Goal: Task Accomplishment & Management: Use online tool/utility

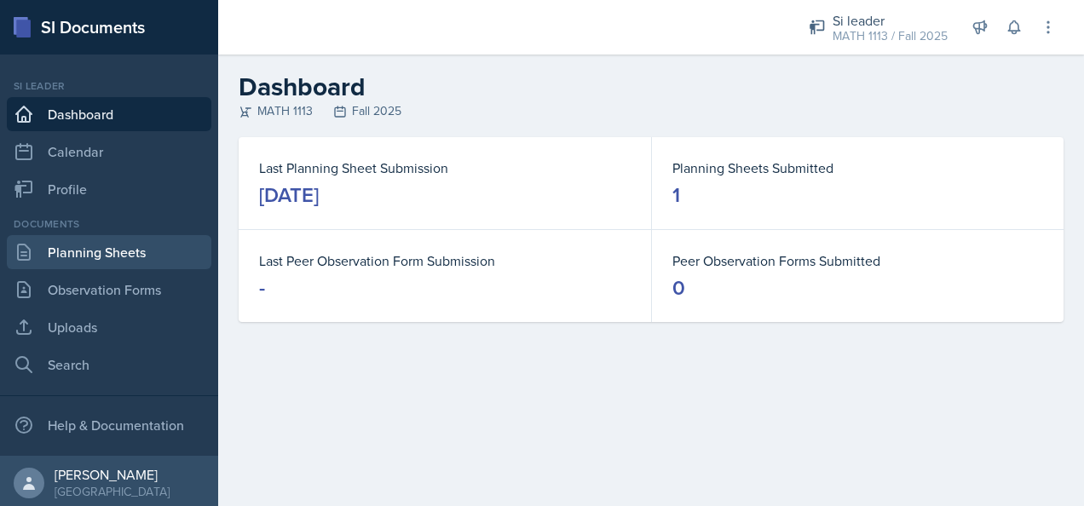
click at [79, 257] on link "Planning Sheets" at bounding box center [109, 252] width 205 height 34
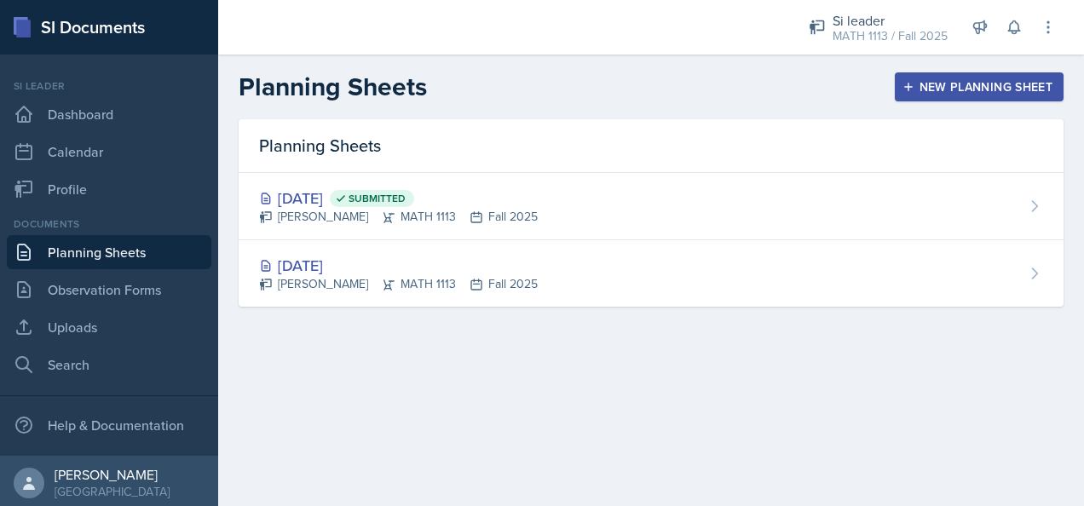
click at [963, 86] on div "New Planning Sheet" at bounding box center [979, 87] width 147 height 14
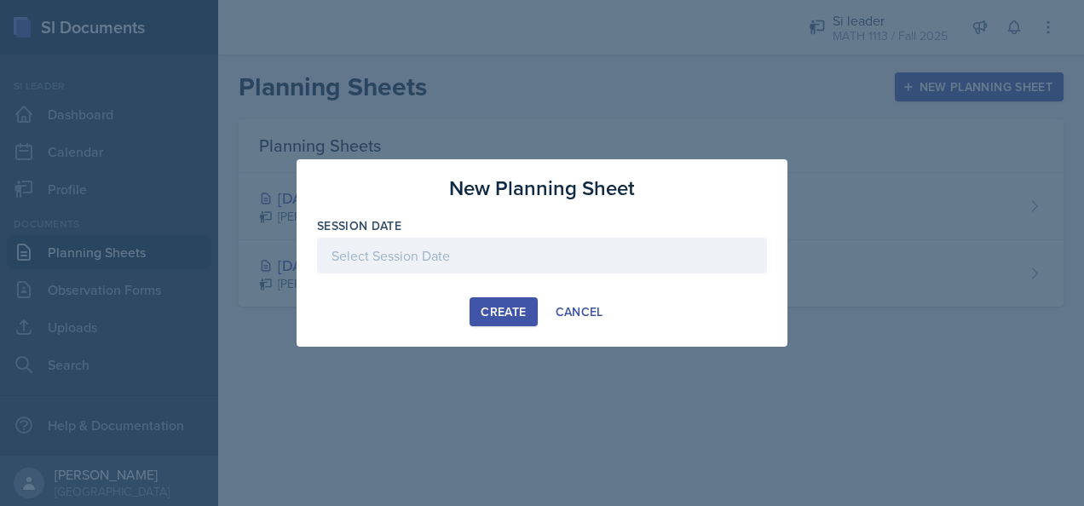
click at [460, 245] on div at bounding box center [542, 256] width 450 height 36
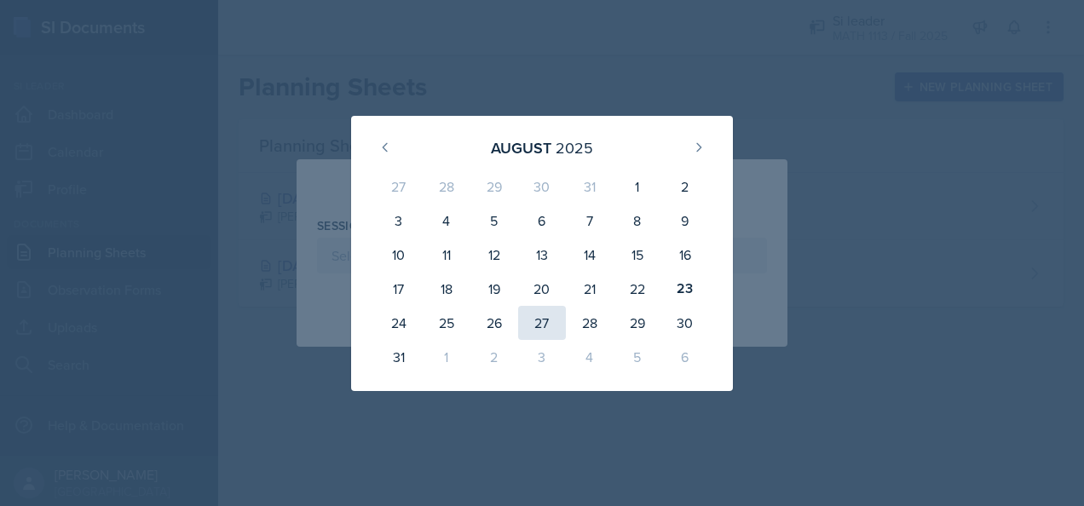
click at [555, 316] on div "27" at bounding box center [542, 323] width 48 height 34
type input "[DATE]"
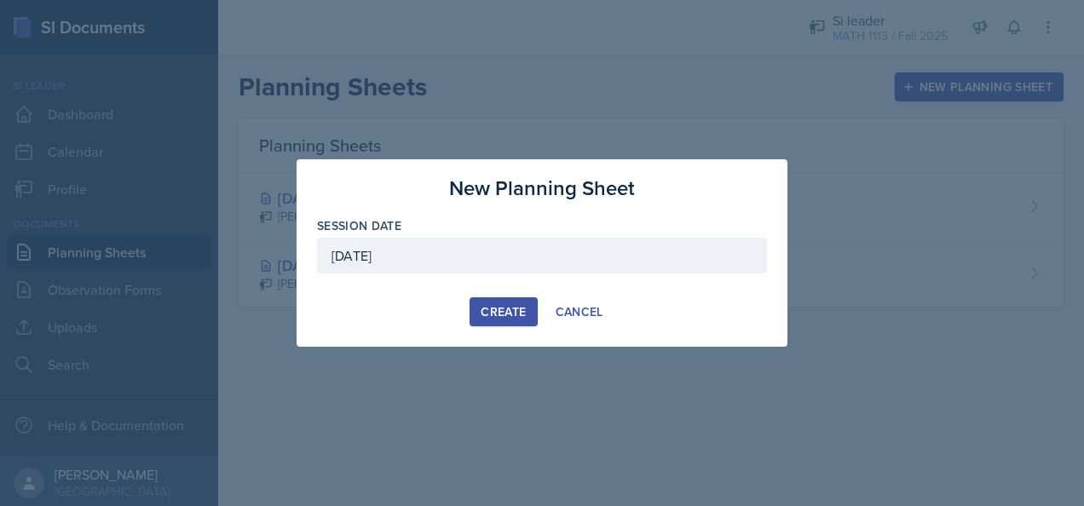
click at [499, 311] on div "Create" at bounding box center [503, 312] width 45 height 14
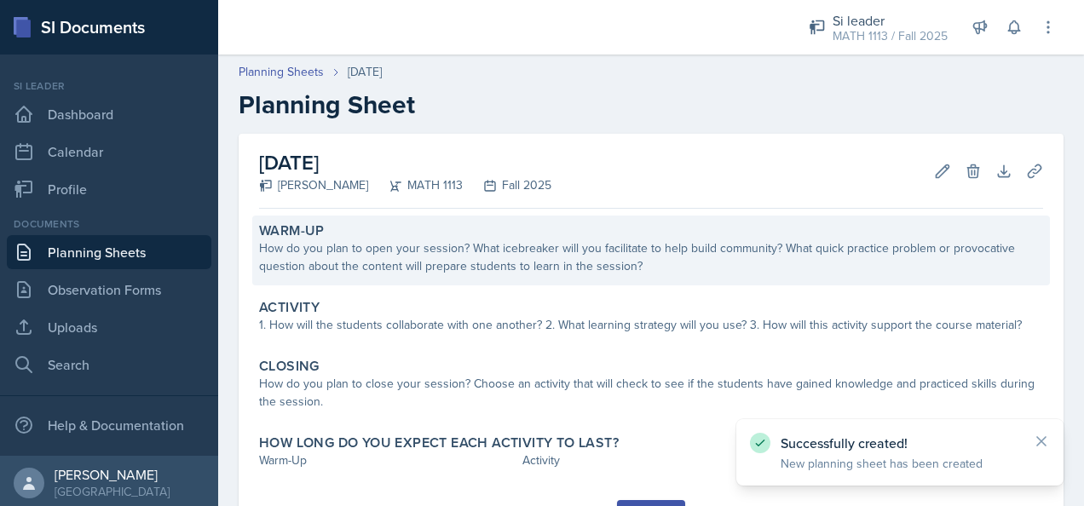
click at [390, 267] on div "How do you plan to open your session? What icebreaker will you facilitate to he…" at bounding box center [651, 258] width 784 height 36
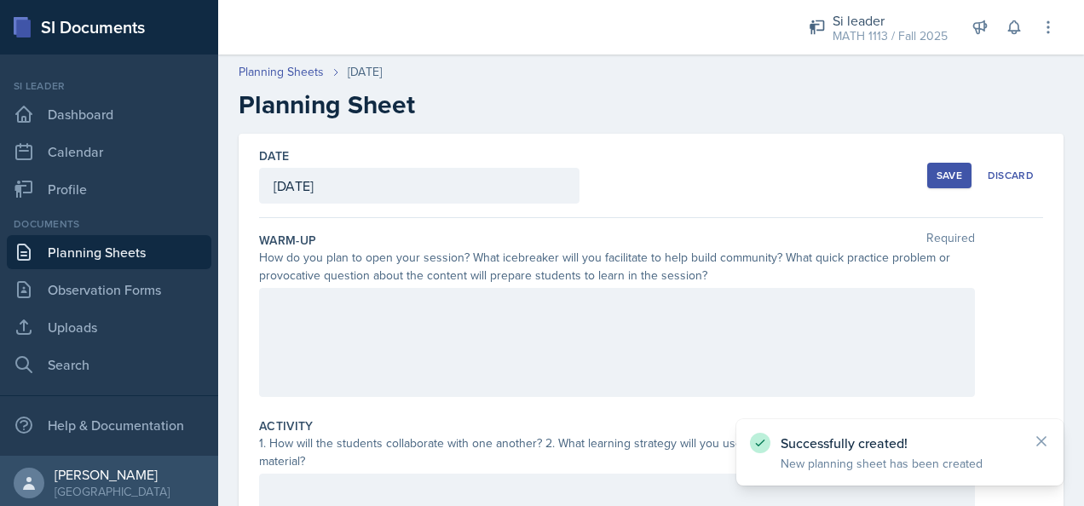
click at [413, 331] on div at bounding box center [617, 342] width 716 height 109
